Goal: Communication & Community: Answer question/provide support

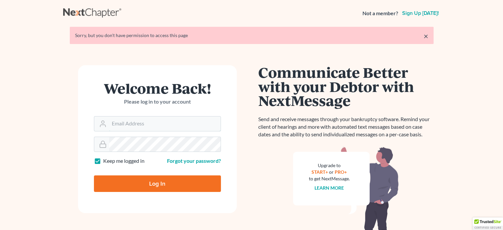
type input "[EMAIL_ADDRESS][DOMAIN_NAME]"
click at [157, 181] on input "Log In" at bounding box center [157, 183] width 127 height 17
type input "Thinking..."
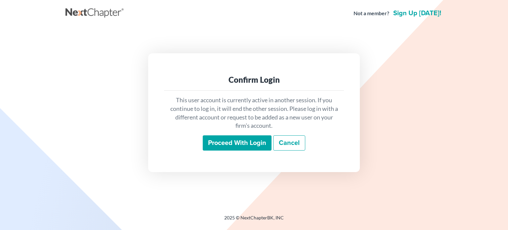
click at [235, 140] on input "Proceed with login" at bounding box center [237, 142] width 69 height 15
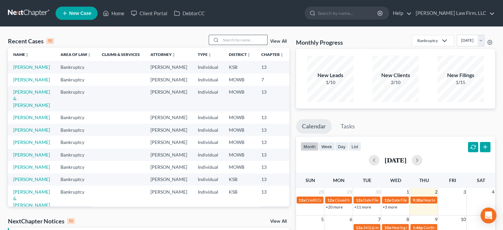
click at [235, 37] on input "search" at bounding box center [244, 40] width 46 height 10
type input "nunley"
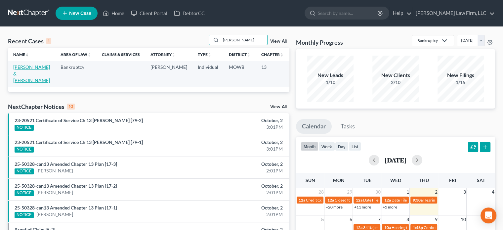
click at [15, 71] on link "Nunley, Kevin & Andrea" at bounding box center [31, 73] width 37 height 19
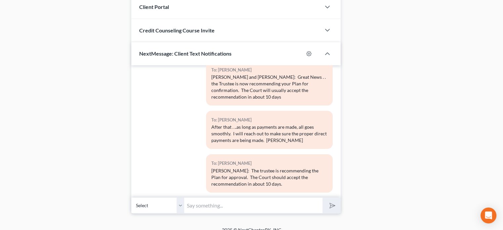
scroll to position [680, 0]
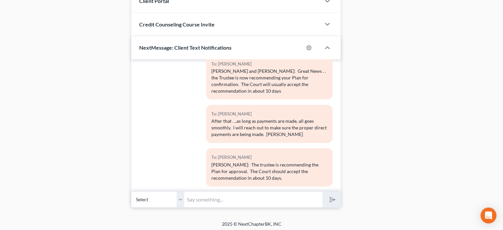
click at [180, 197] on select "Select +1 (913) 850-3949 - Kevin Nunley +1 (816) 277-7564 - Andrea Nunley" at bounding box center [157, 199] width 53 height 16
click at [131, 191] on select "Select +1 (913) 850-3949 - Kevin Nunley +1 (816) 277-7564 - Andrea Nunley" at bounding box center [157, 199] width 53 height 16
click at [189, 195] on input "text" at bounding box center [253, 199] width 138 height 16
type input "Kevin: This is Neil Sader. I am calling to fix the TFS withdrawal issue. I have…"
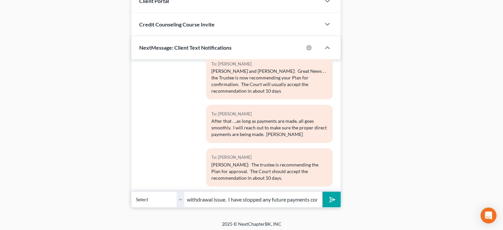
scroll to position [0, 0]
click at [331, 195] on icon "submit" at bounding box center [331, 199] width 9 height 9
click at [188, 197] on input "text" at bounding box center [253, 199] width 138 height 16
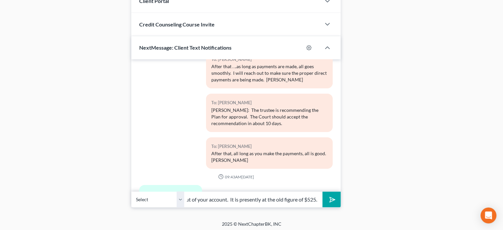
scroll to position [0, 175]
type input "Now, I need to adjust it so that the new amount of $560 per month comes out of …"
click at [329, 193] on button "submit" at bounding box center [332, 200] width 18 height 16
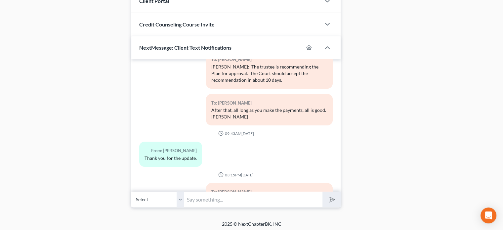
click at [196, 199] on input "text" at bounding box center [253, 199] width 138 height 16
type input "I need your authorization to make that change in the TFS system. Will you autho…"
click at [330, 196] on polygon "submit" at bounding box center [331, 200] width 8 height 8
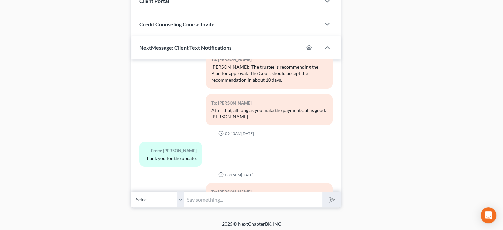
scroll to position [2284, 0]
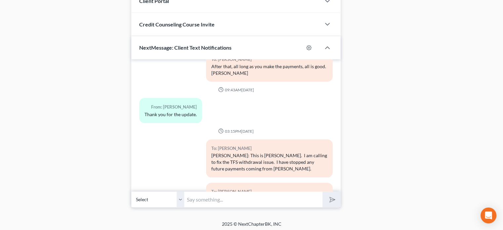
click at [191, 197] on input "text" at bounding box center [253, 199] width 138 height 16
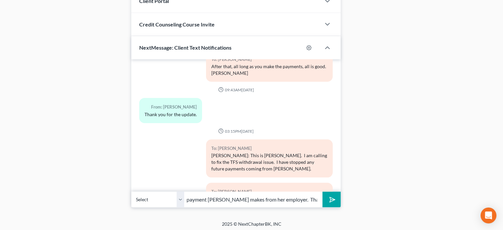
scroll to position [0, 147]
type input "for $560 and continue once per month. This is in addition to the payment Andrea…"
click at [331, 195] on icon "submit" at bounding box center [331, 199] width 9 height 9
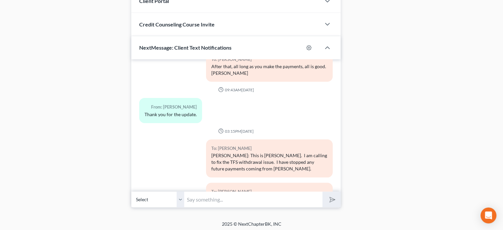
scroll to position [2328, 0]
